Goal: Task Accomplishment & Management: Use online tool/utility

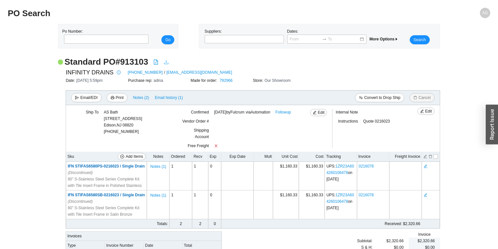
click at [168, 63] on icon "download" at bounding box center [166, 61] width 5 height 5
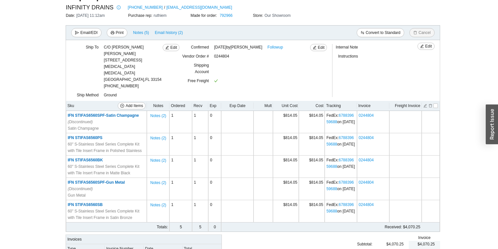
scroll to position [66, 0]
click at [121, 32] on span "Print" at bounding box center [120, 31] width 8 height 6
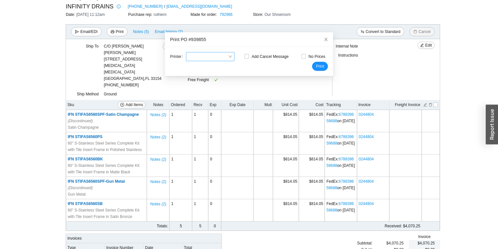
click at [228, 59] on div at bounding box center [210, 56] width 49 height 9
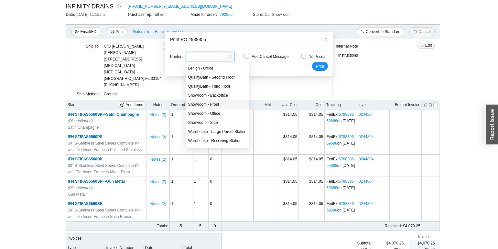
click at [222, 104] on div "Showroom - Front" at bounding box center [217, 105] width 58 height 6
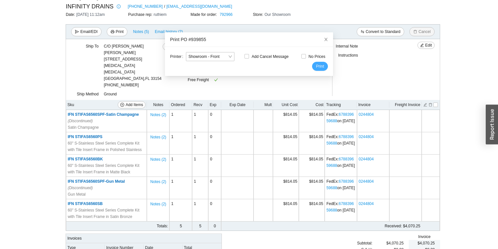
click at [325, 68] on button "Print" at bounding box center [320, 66] width 16 height 9
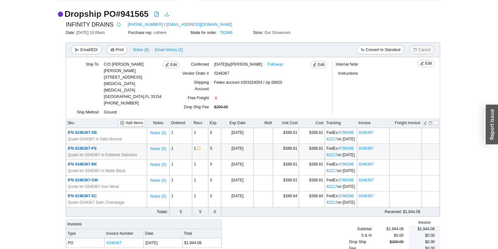
scroll to position [66, 0]
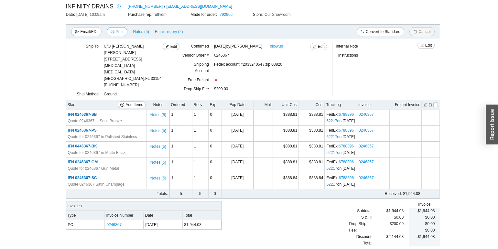
click at [125, 34] on button "Print" at bounding box center [117, 31] width 21 height 9
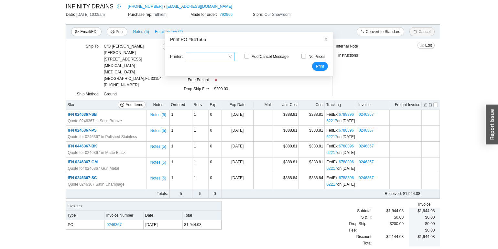
click at [202, 57] on input "search" at bounding box center [208, 56] width 39 height 8
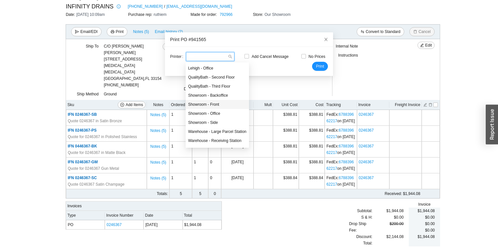
click at [218, 105] on div "Showroom - Front" at bounding box center [217, 105] width 58 height 6
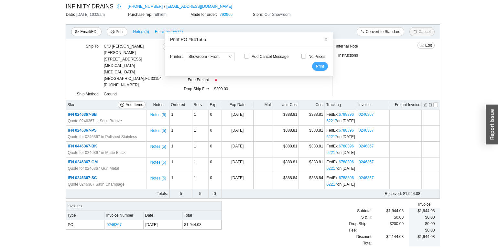
click at [327, 68] on button "Print" at bounding box center [320, 66] width 16 height 9
